Goal: Task Accomplishment & Management: Manage account settings

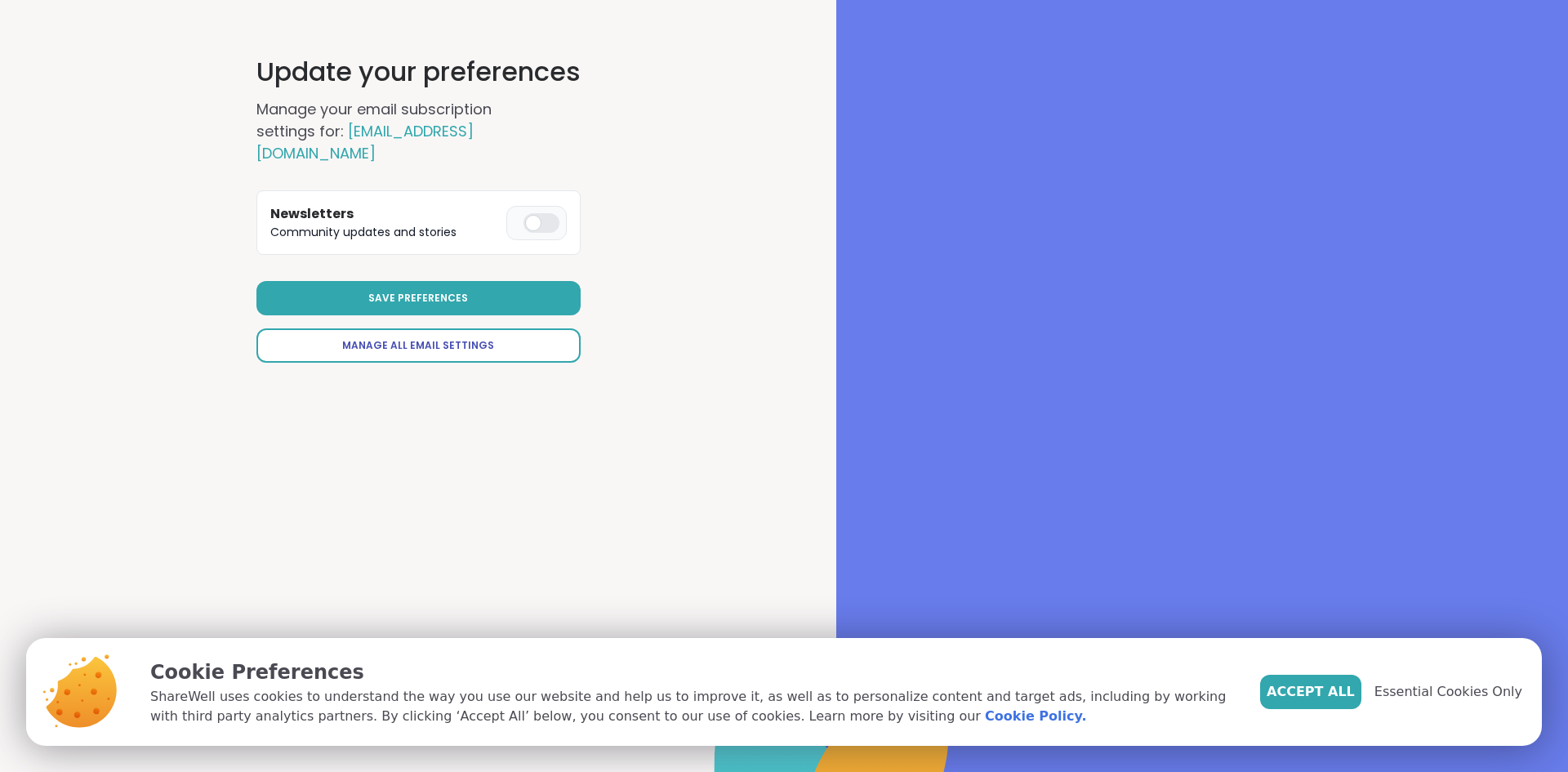
click at [435, 338] on span "Manage All Email Settings" at bounding box center [418, 345] width 152 height 15
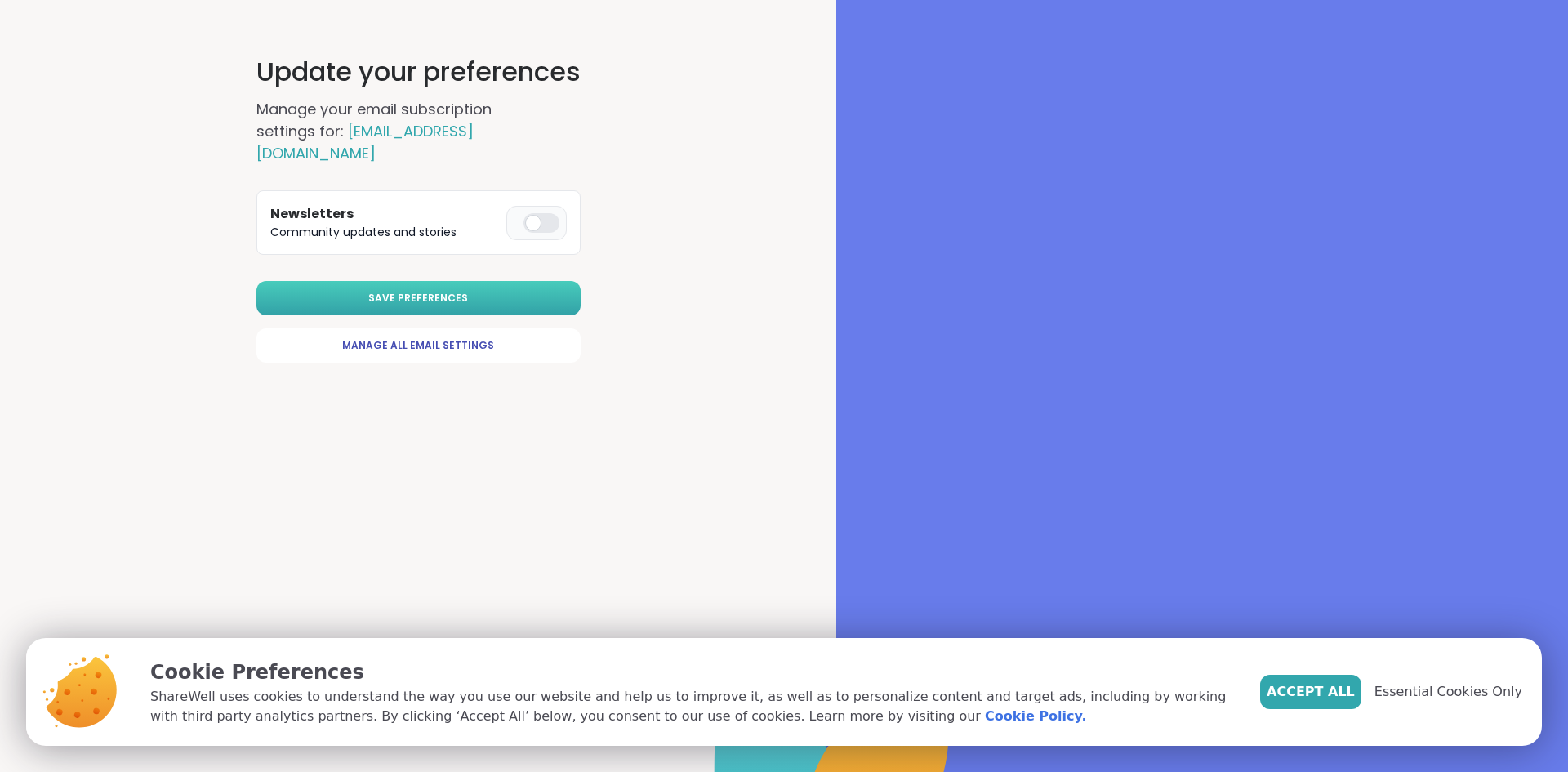
click at [371, 281] on button "Save Preferences" at bounding box center [418, 298] width 324 height 34
